Goal: Go to known website: Access a specific website the user already knows

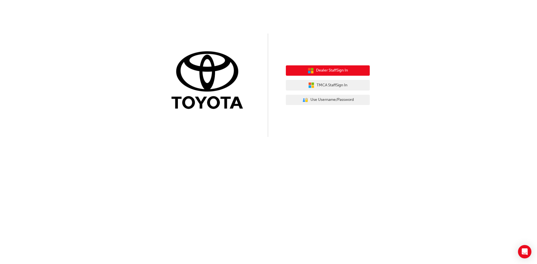
click at [323, 72] on span "Dealer Staff Sign In" at bounding box center [332, 70] width 32 height 6
